Goal: Check status

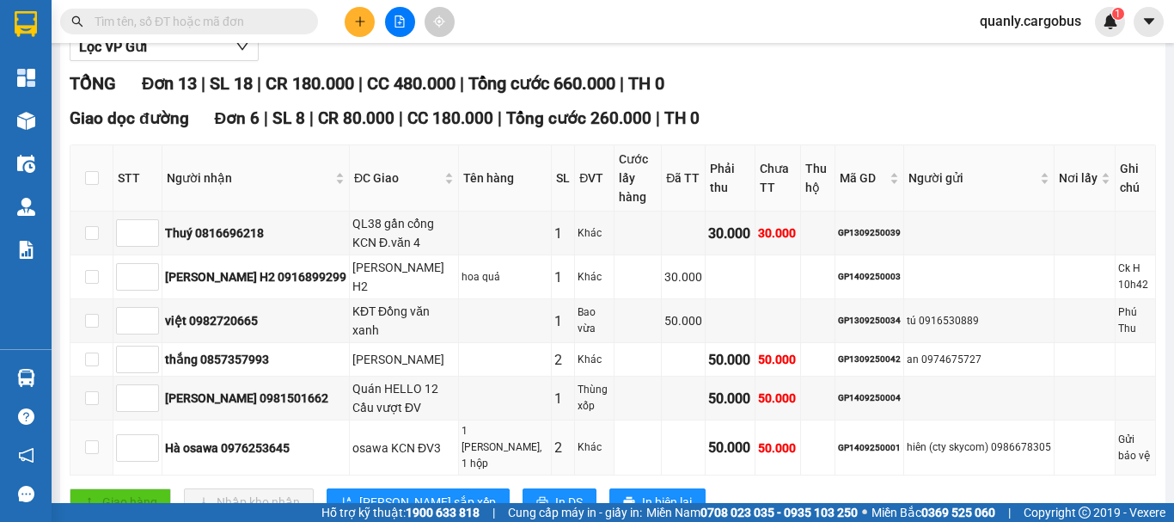
scroll to position [223, 0]
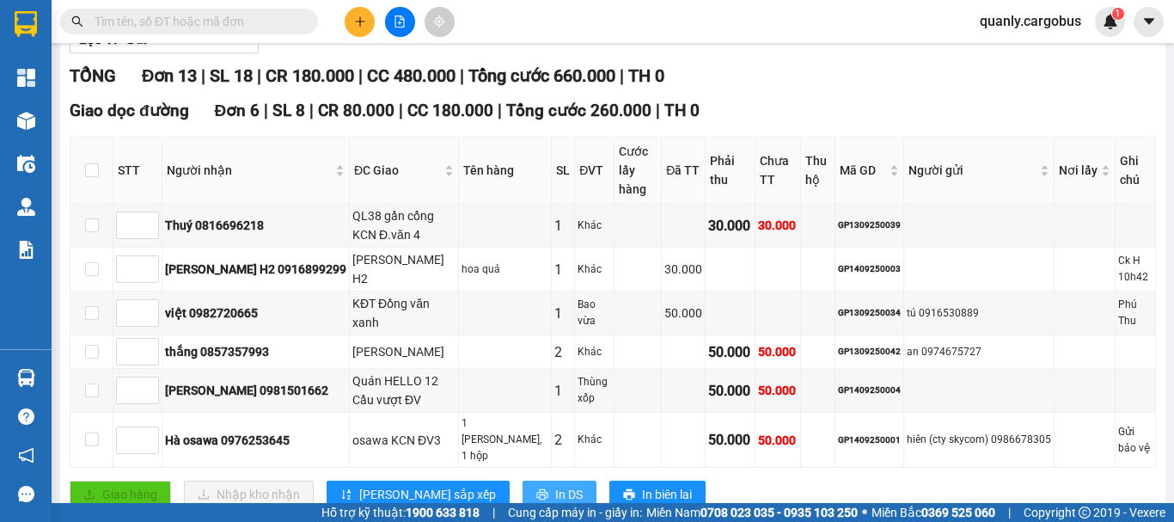
click at [555, 485] on span "In DS" at bounding box center [569, 494] width 28 height 19
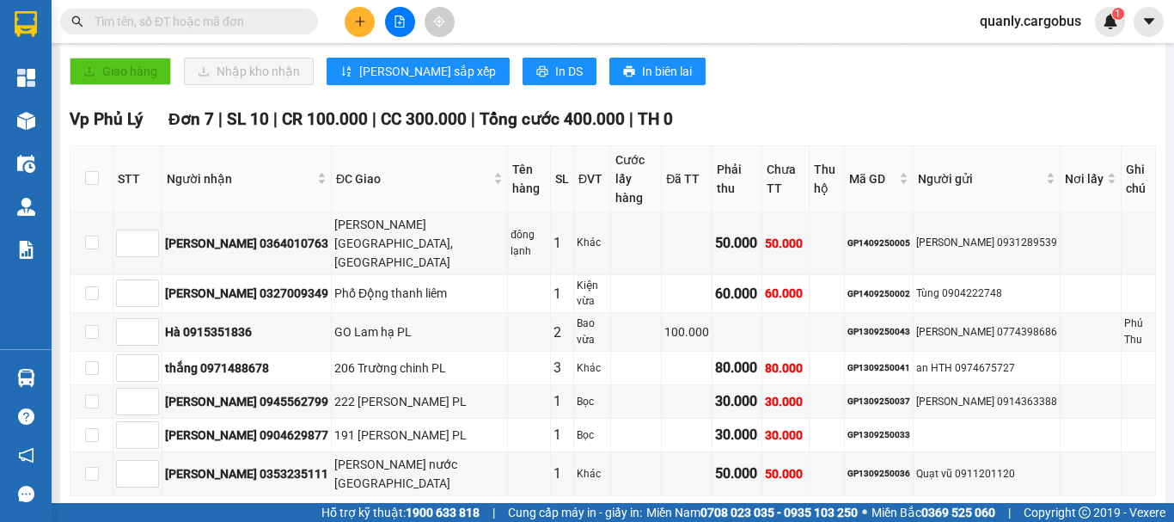
scroll to position [653, 0]
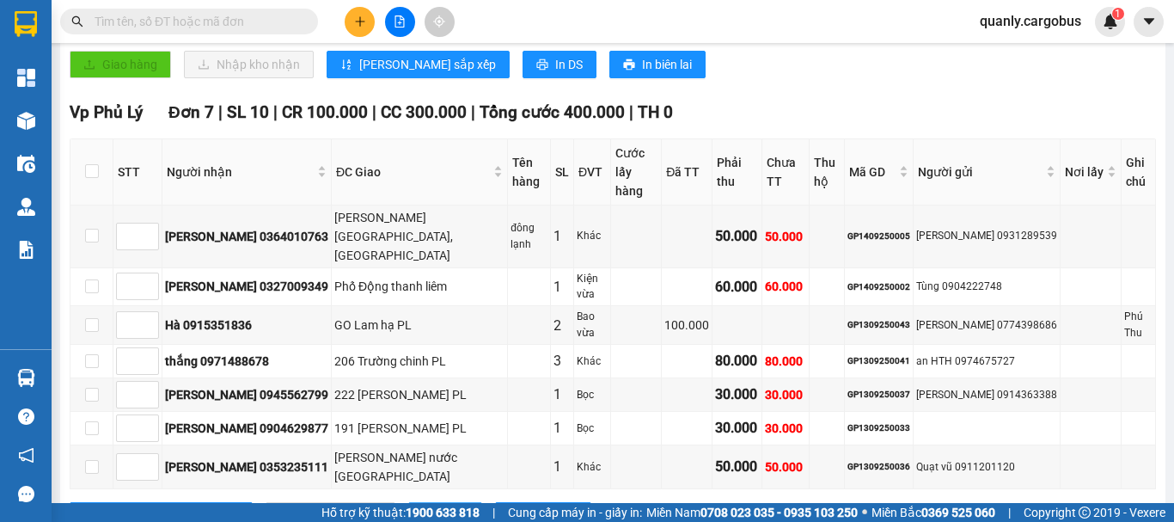
click at [441, 506] on span "In DS" at bounding box center [455, 515] width 28 height 19
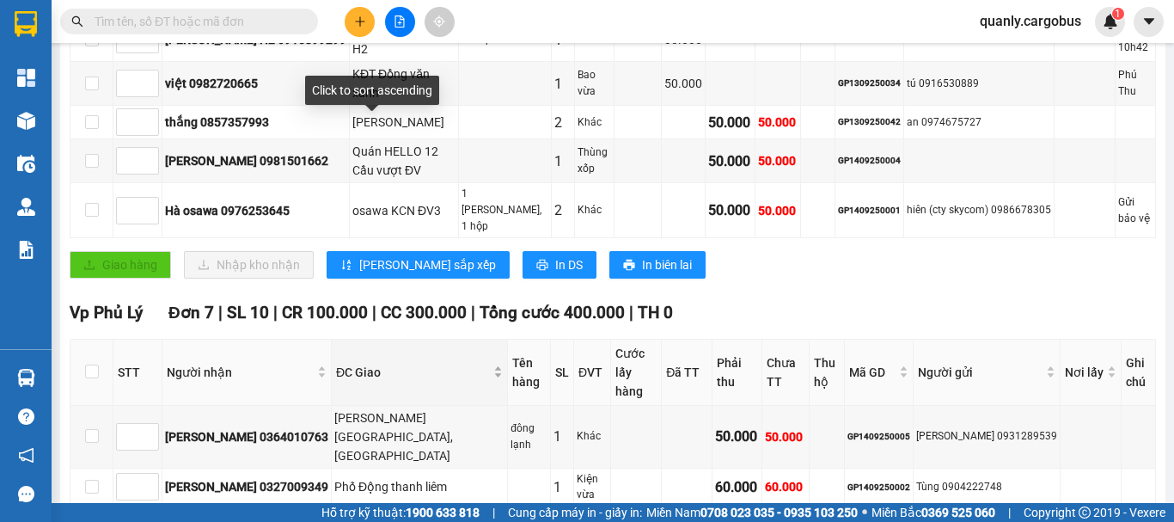
scroll to position [223, 0]
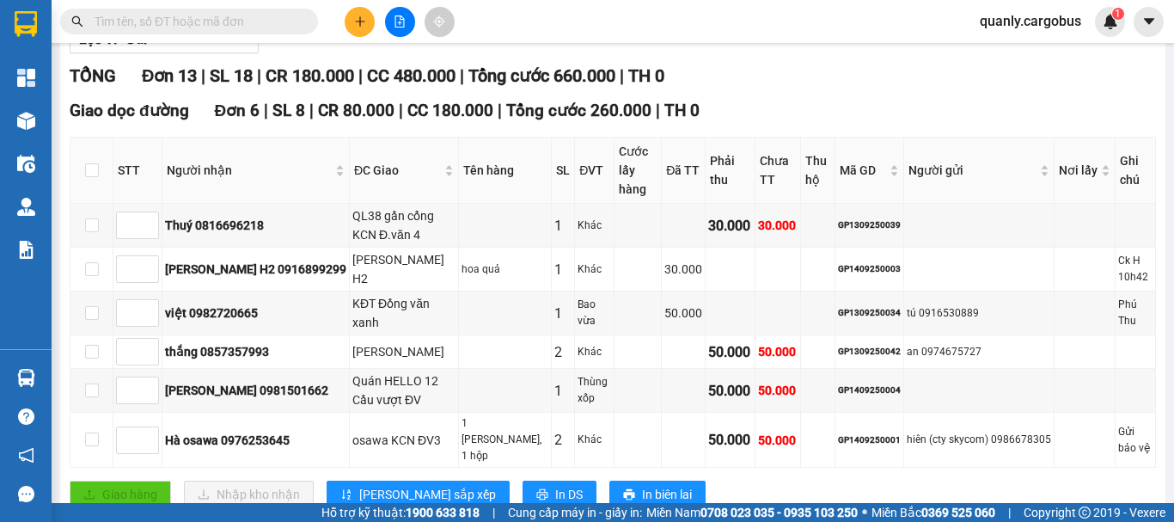
drag, startPoint x: 485, startPoint y: 121, endPoint x: 494, endPoint y: 135, distance: 16.7
click at [489, 124] on div "Giao dọc đường Đơn 6 | SL 8 | CR 80.000 | CC 180.000 | [PERSON_NAME] 260.000 | …" at bounding box center [613, 111] width 1087 height 26
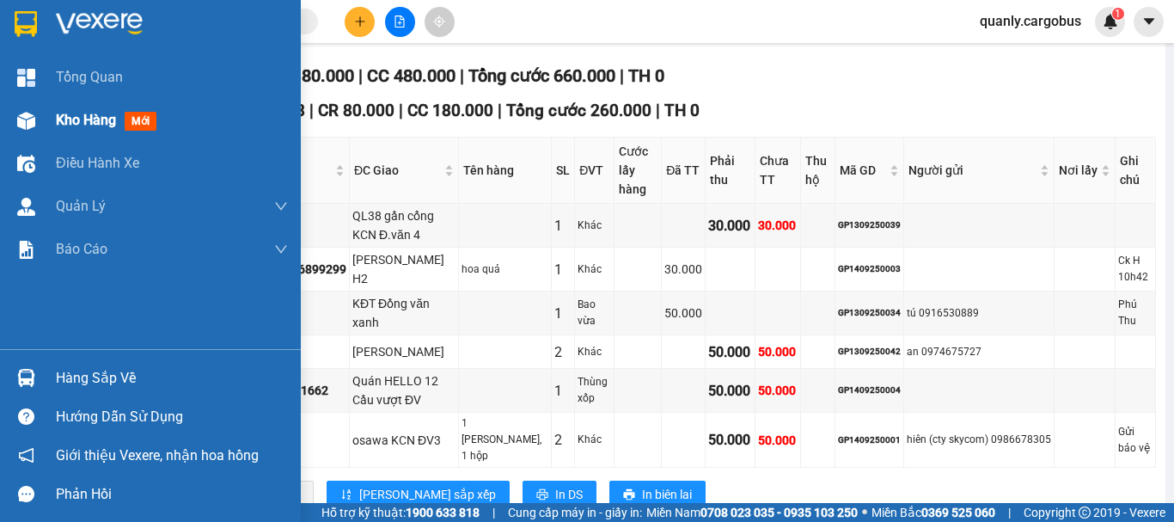
click at [30, 122] on img at bounding box center [26, 121] width 18 height 18
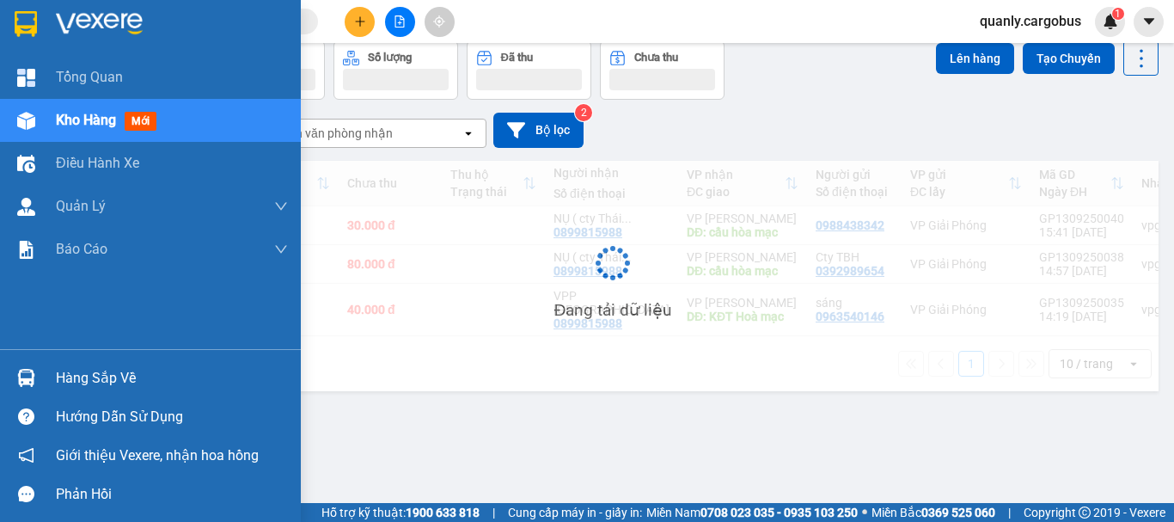
scroll to position [79, 0]
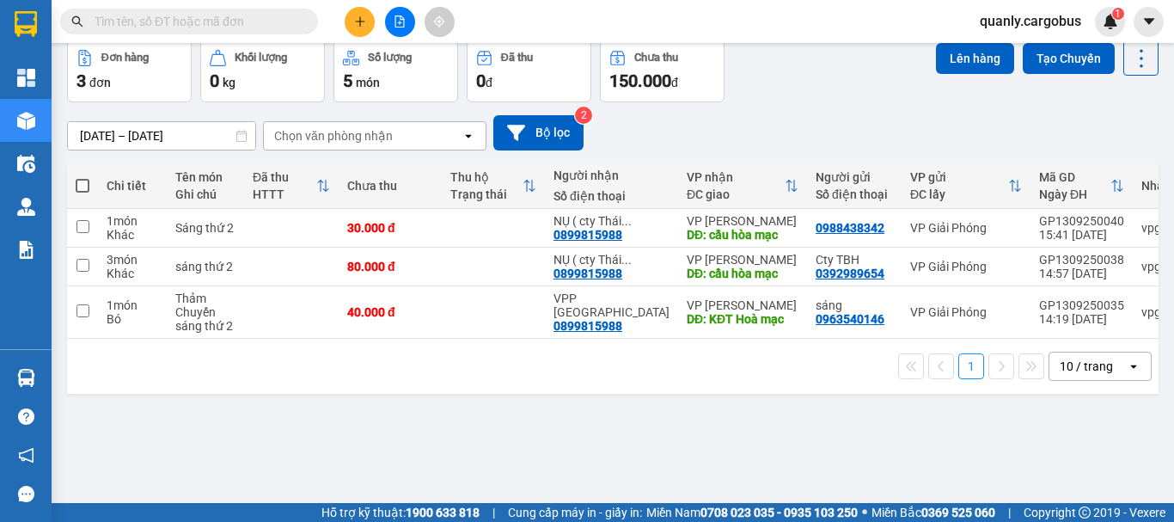
click at [777, 104] on div "[DATE] – [DATE] Press the down arrow key to interact with the calendar and sele…" at bounding box center [613, 132] width 1092 height 61
